Goal: Information Seeking & Learning: Learn about a topic

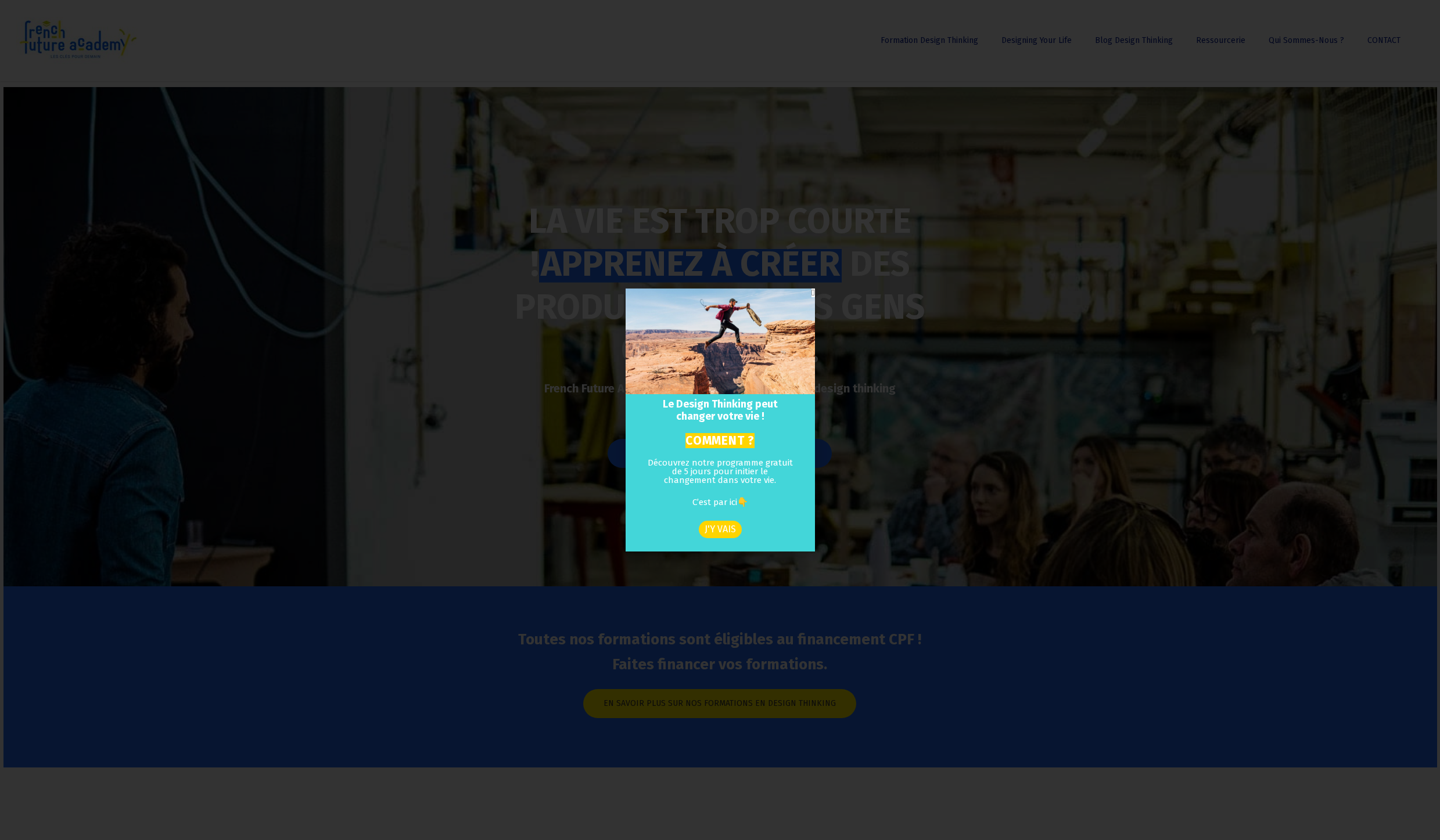
click at [812, 288] on icon "Close" at bounding box center [813, 292] width 3 height 9
